Goal: Information Seeking & Learning: Learn about a topic

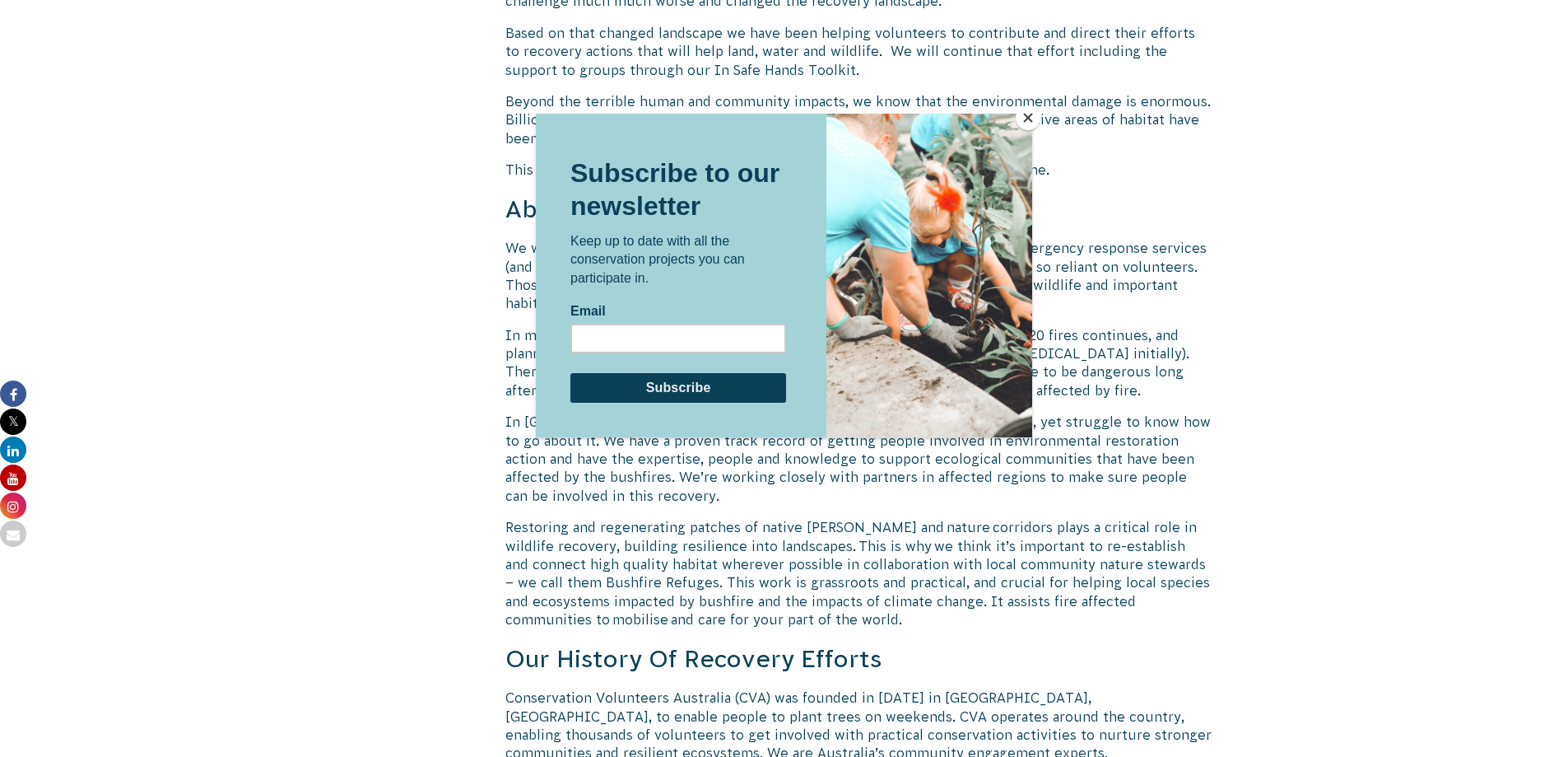
scroll to position [1824, 0]
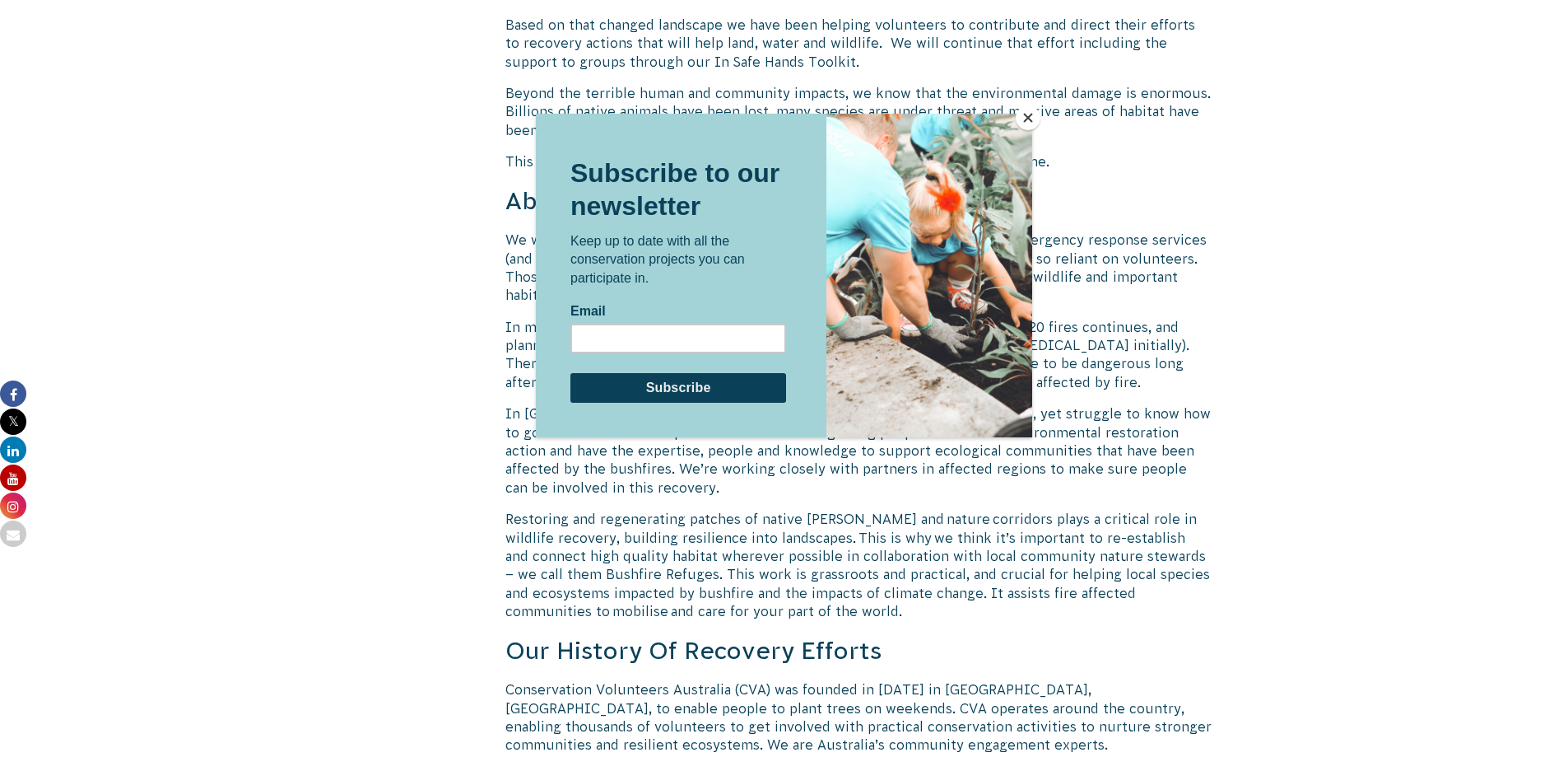
click at [1029, 119] on button "Close" at bounding box center [1028, 118] width 25 height 25
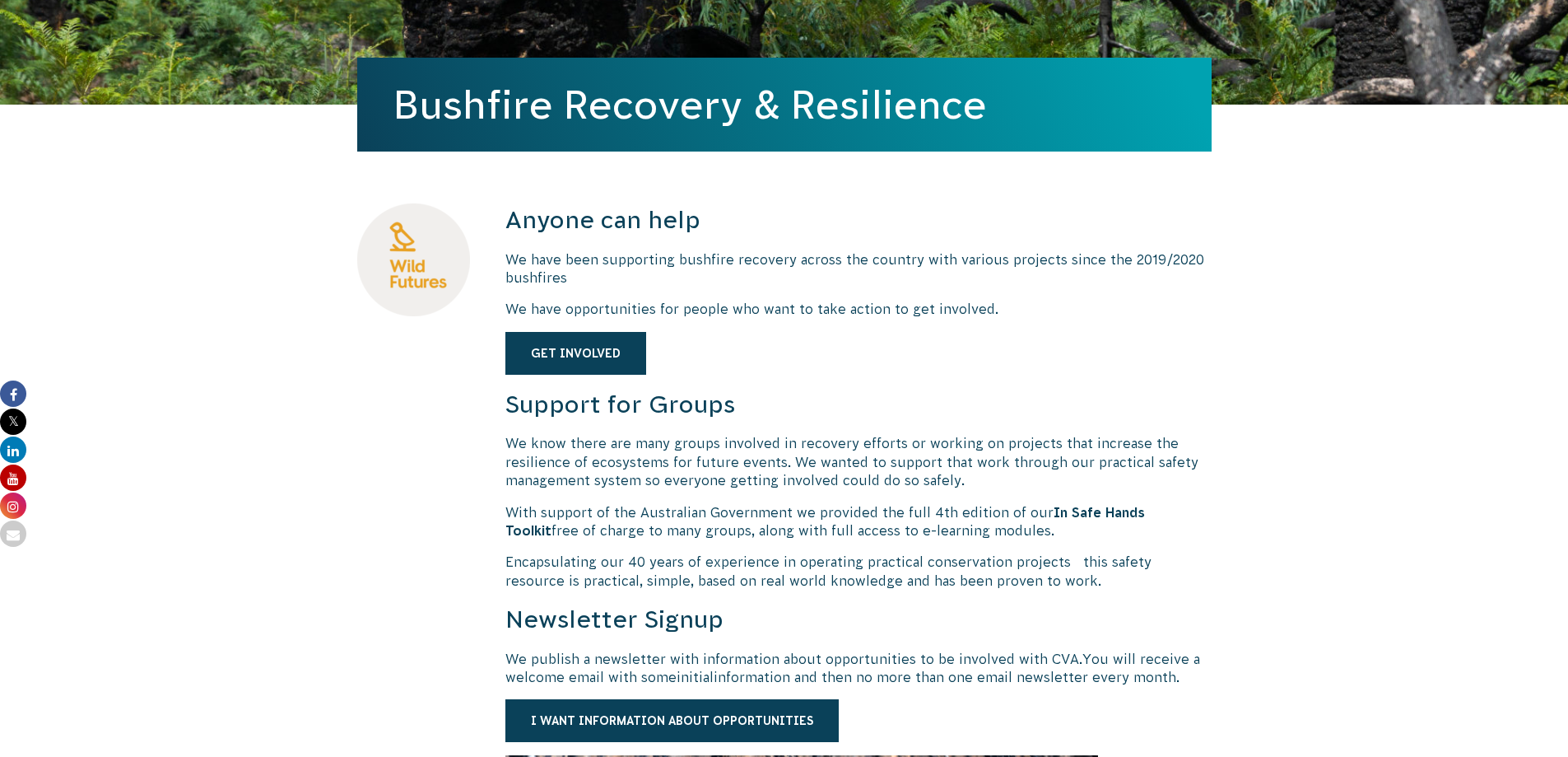
scroll to position [412, 0]
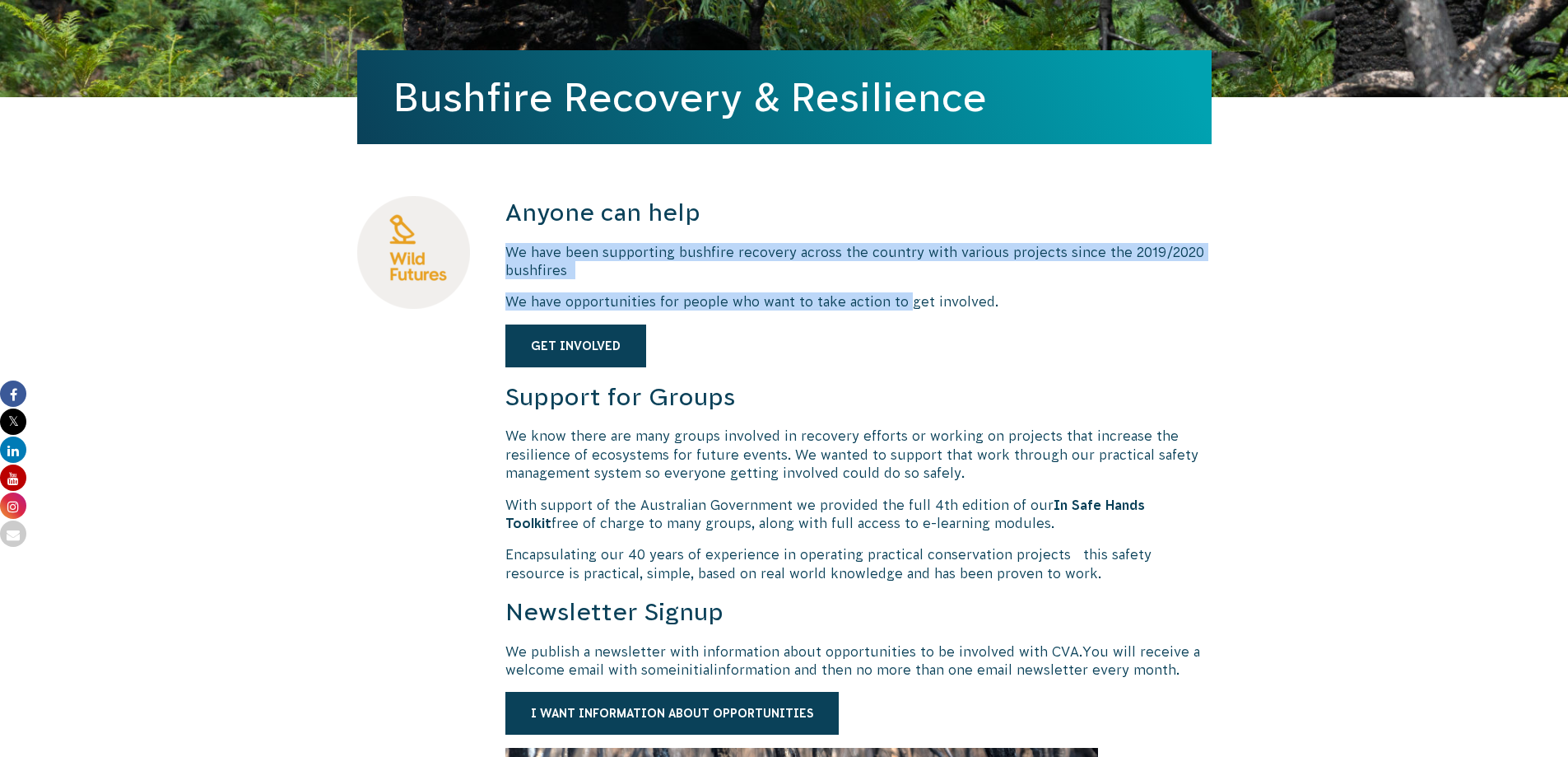
drag, startPoint x: 499, startPoint y: 260, endPoint x: 906, endPoint y: 299, distance: 408.9
click at [590, 349] on link "Get Involved" at bounding box center [576, 346] width 141 height 43
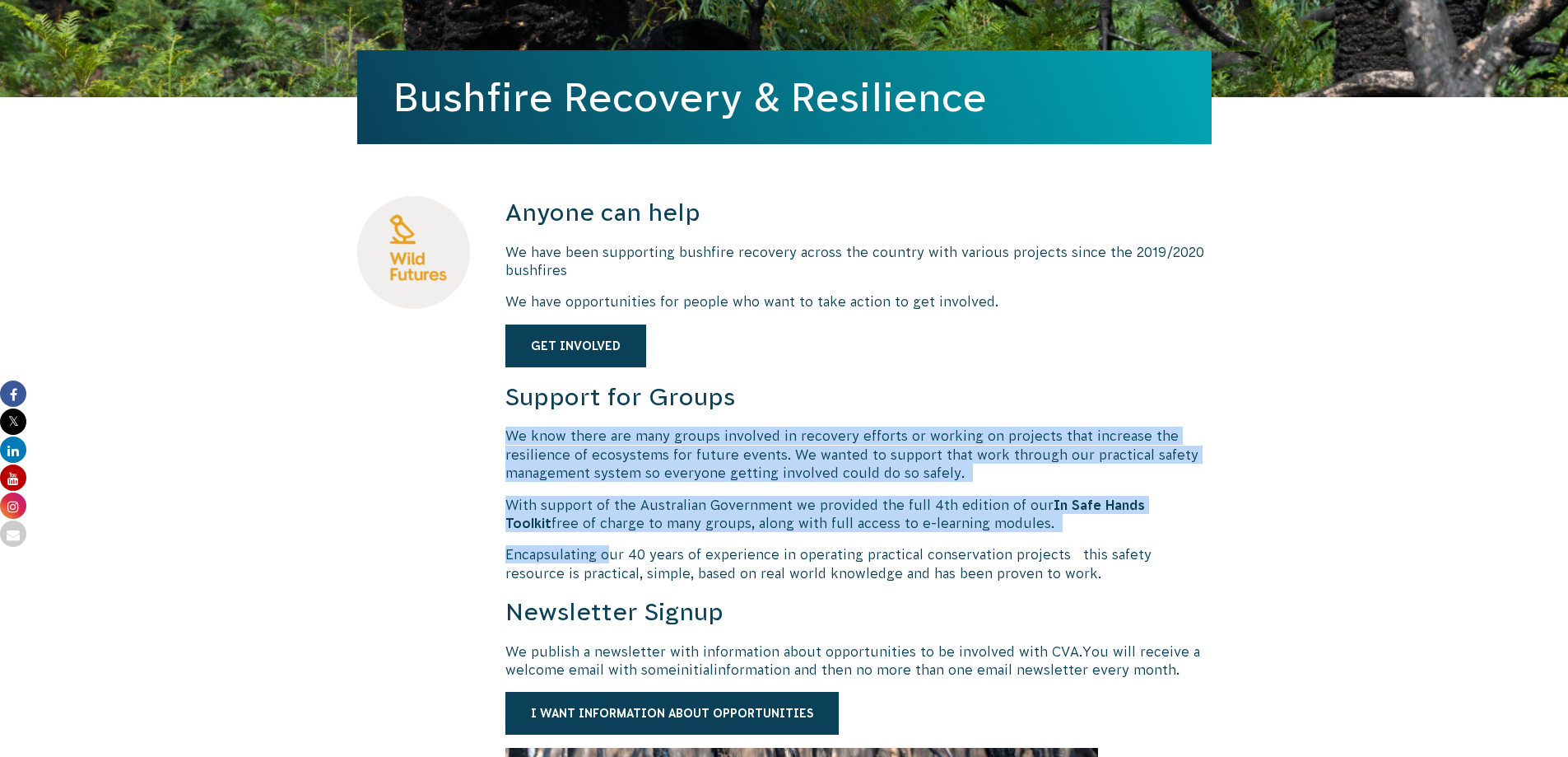
drag, startPoint x: 535, startPoint y: 442, endPoint x: 616, endPoint y: 552, distance: 136.6
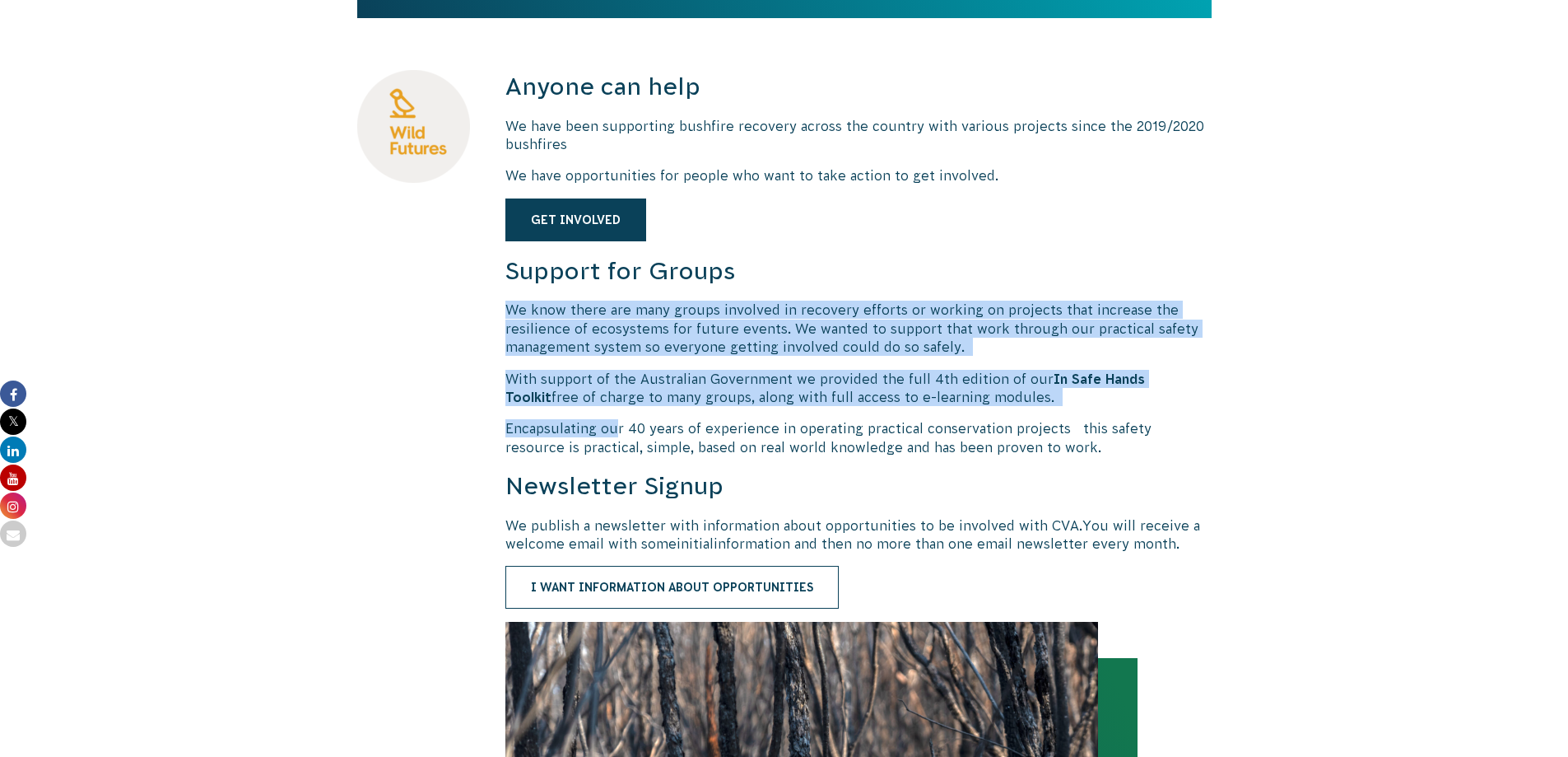
scroll to position [576, 0]
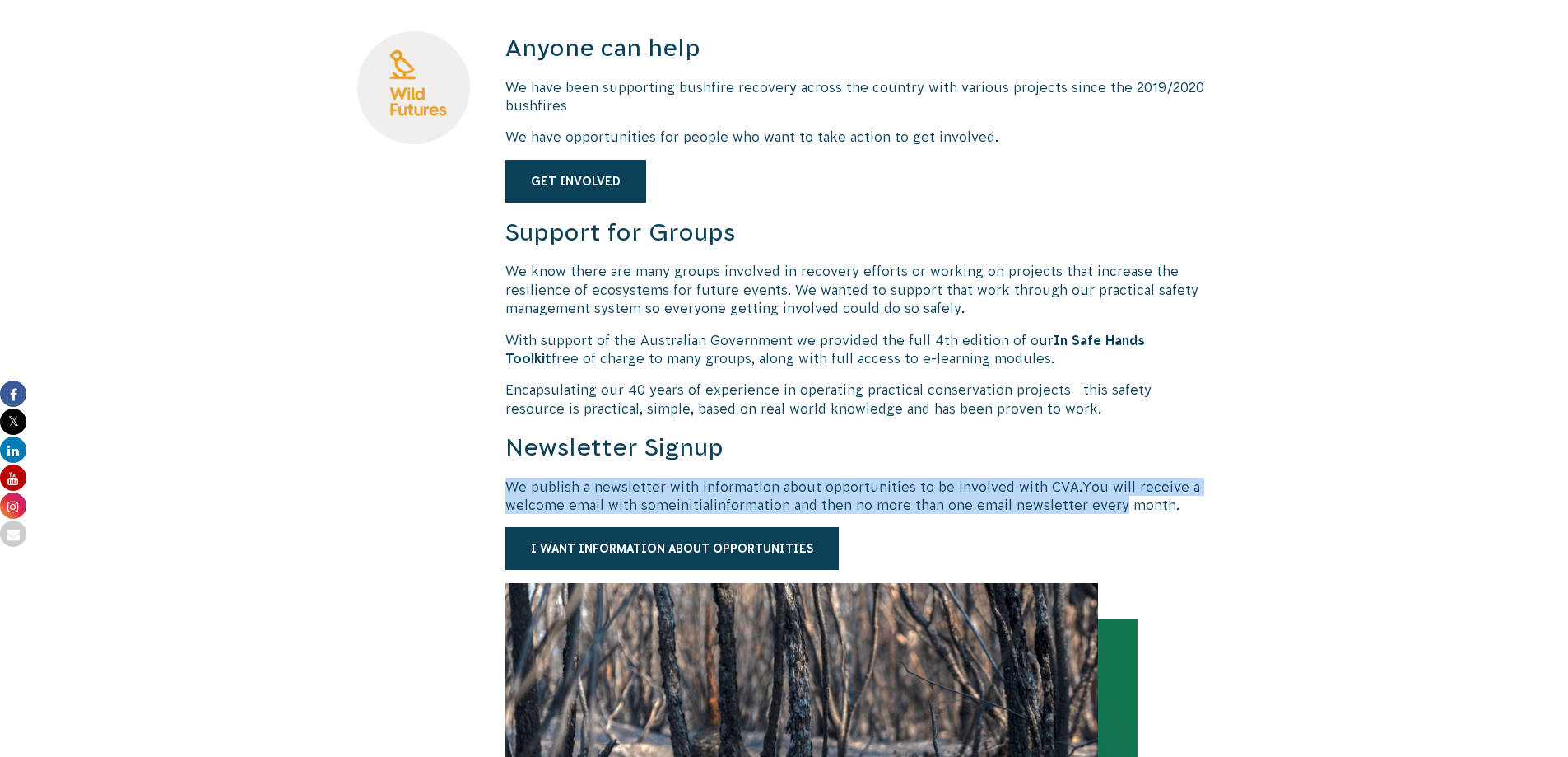
drag, startPoint x: 490, startPoint y: 484, endPoint x: 1161, endPoint y: 492, distance: 671.0
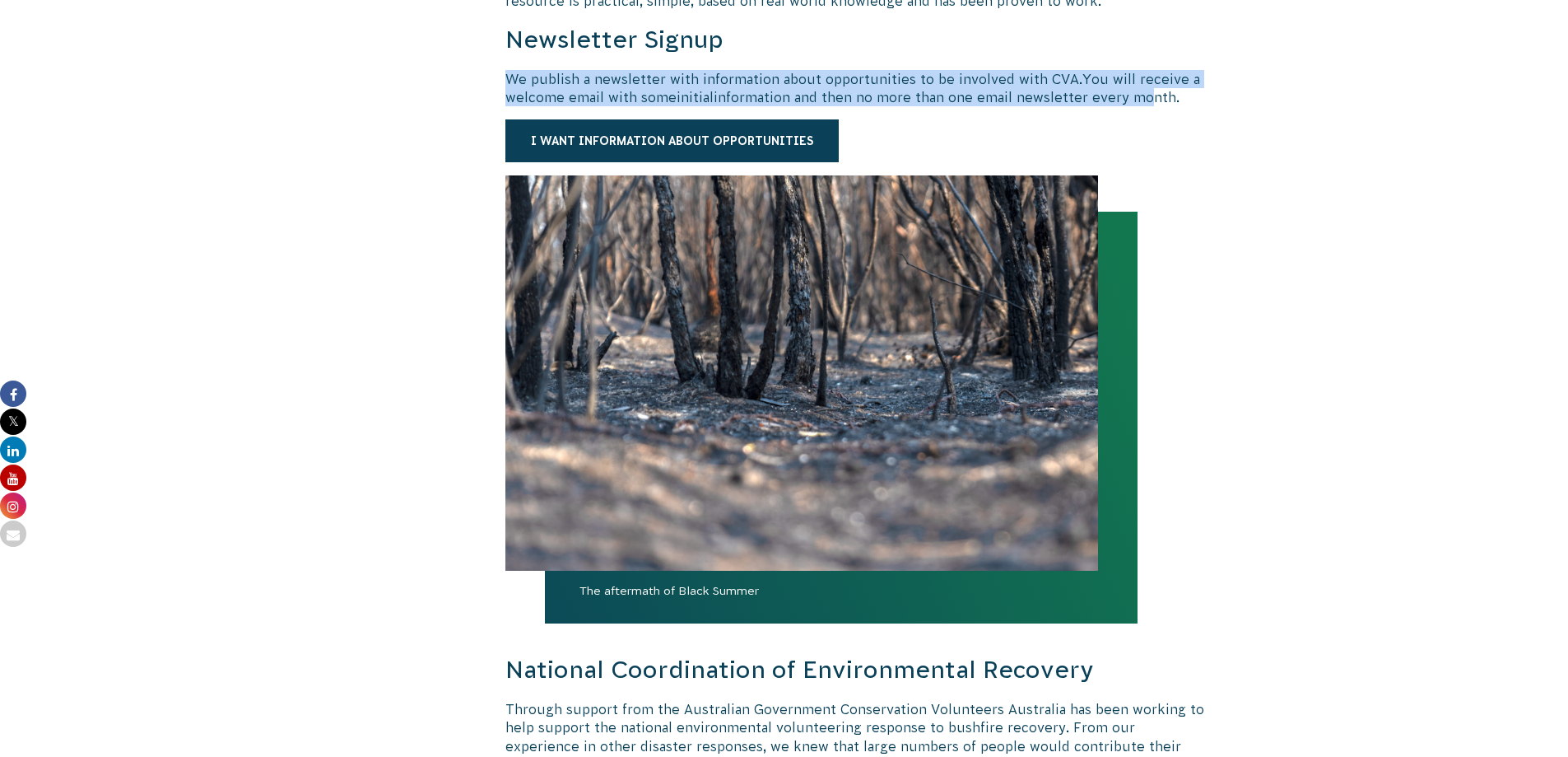
scroll to position [988, 0]
